Goal: Information Seeking & Learning: Learn about a topic

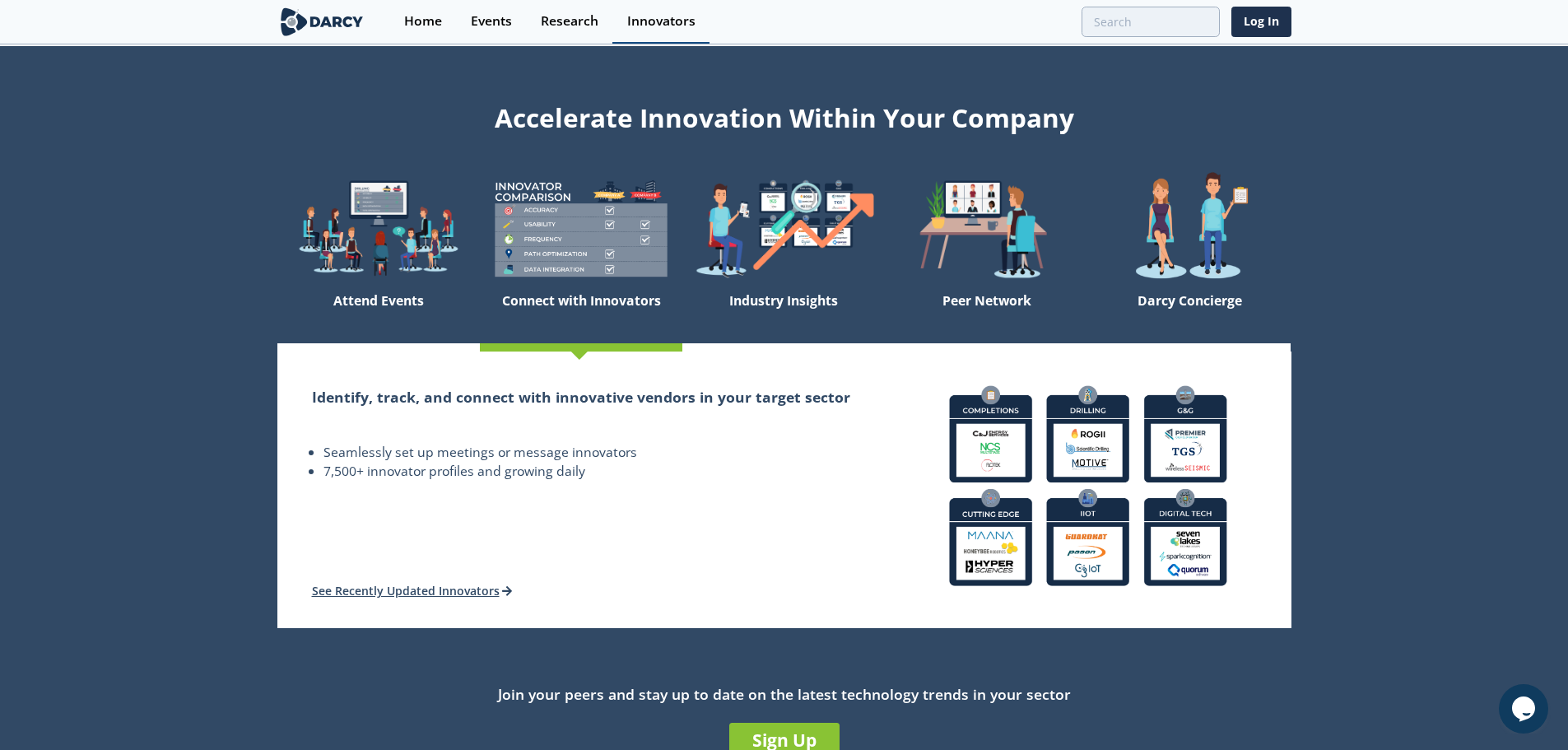
click at [663, 21] on div "Innovators" at bounding box center [662, 22] width 69 height 13
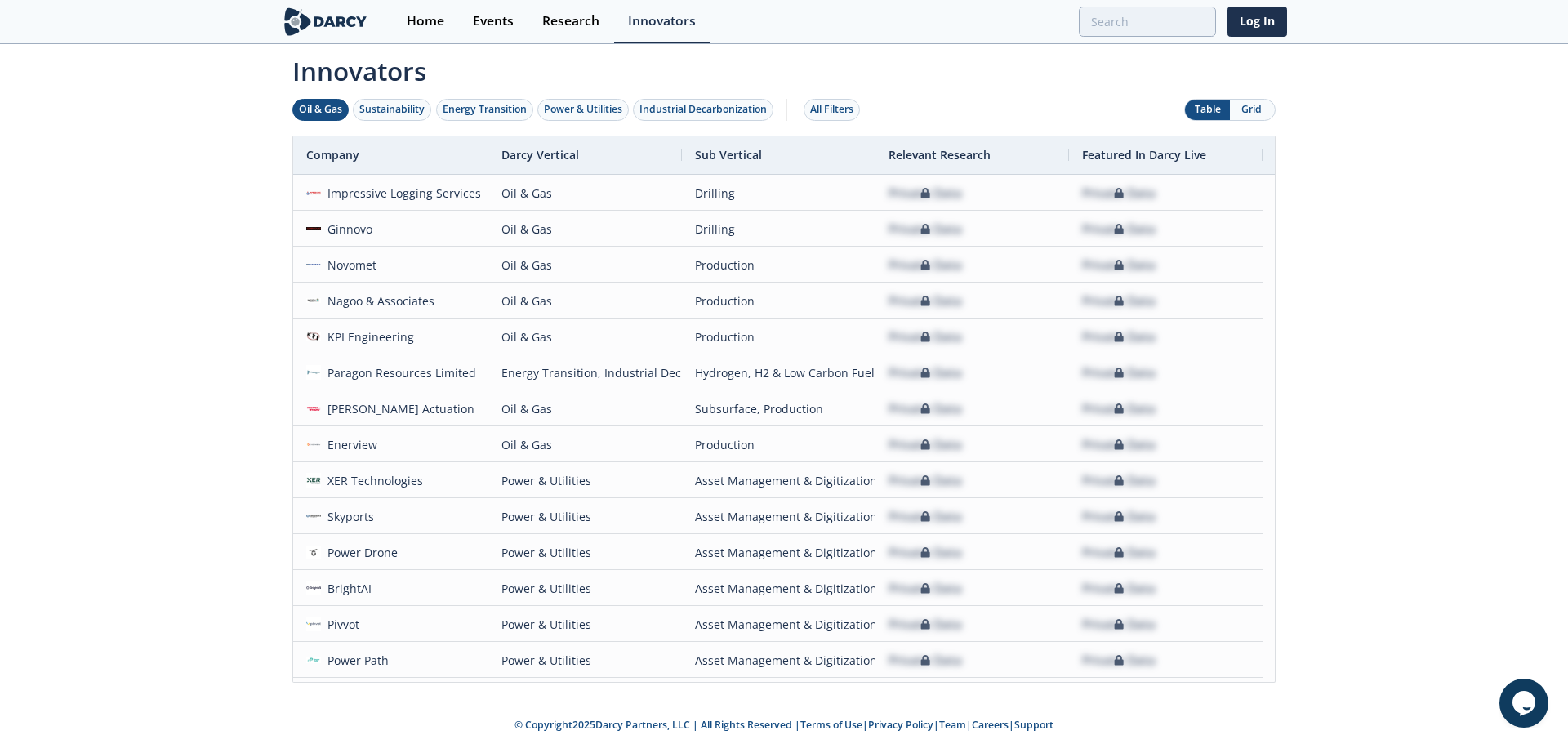
click at [332, 108] on div "Oil & Gas" at bounding box center [321, 109] width 43 height 15
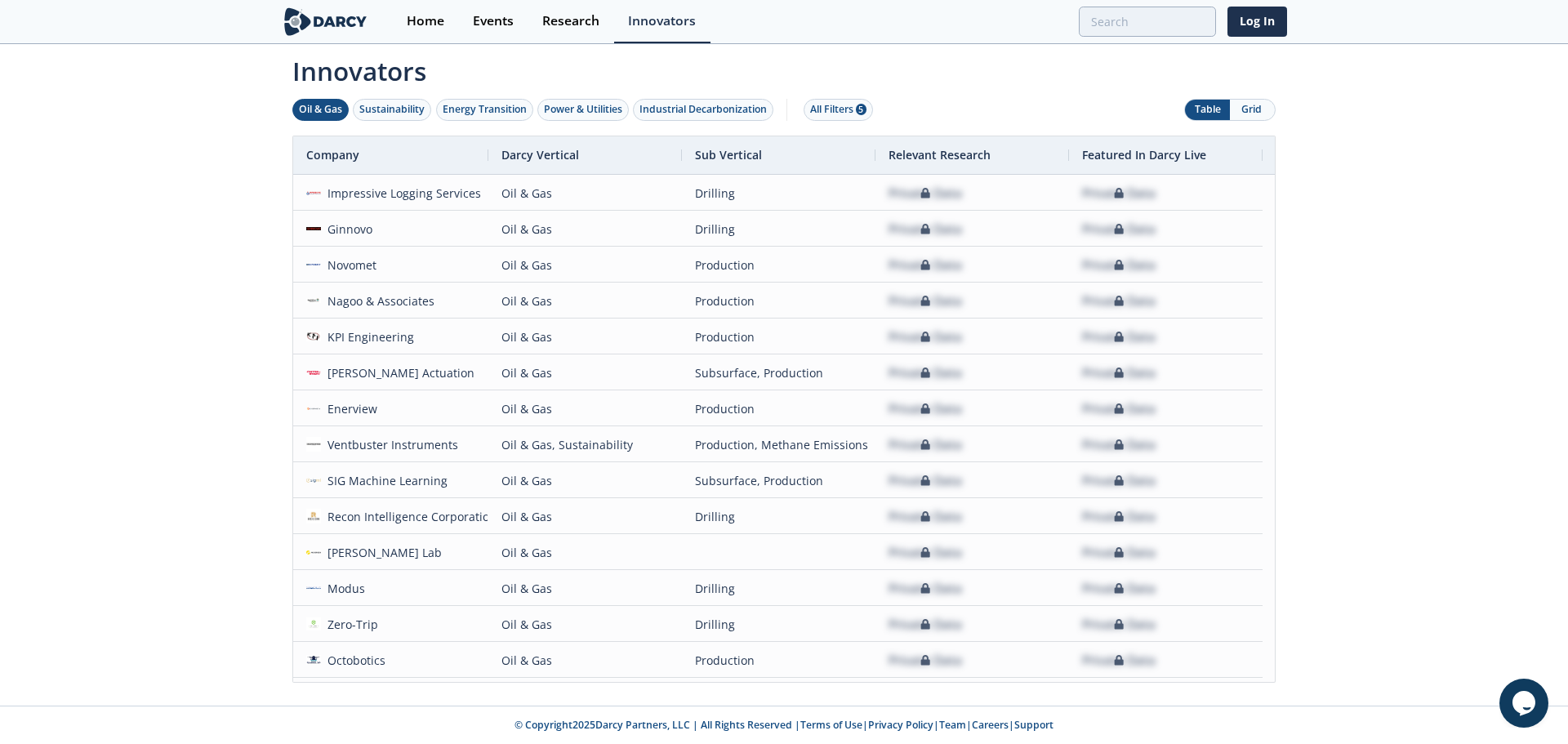
click at [233, 128] on div "Innovators Oil & Gas Sustainability Energy Transition Power & Utilities Industr…" at bounding box center [784, 375] width 1568 height 659
click at [174, 125] on div "Innovators Oil & Gas Sustainability Energy Transition Power & Utilities Industr…" at bounding box center [784, 375] width 1568 height 659
click at [151, 222] on div "Innovators Oil & Gas Sustainability Energy Transition Power & Utilities Industr…" at bounding box center [784, 375] width 1568 height 659
click at [249, 383] on div "Innovators Oil & Gas Sustainability Energy Transition Power & Utilities Industr…" at bounding box center [784, 375] width 1568 height 659
